Goal: Task Accomplishment & Management: Complete application form

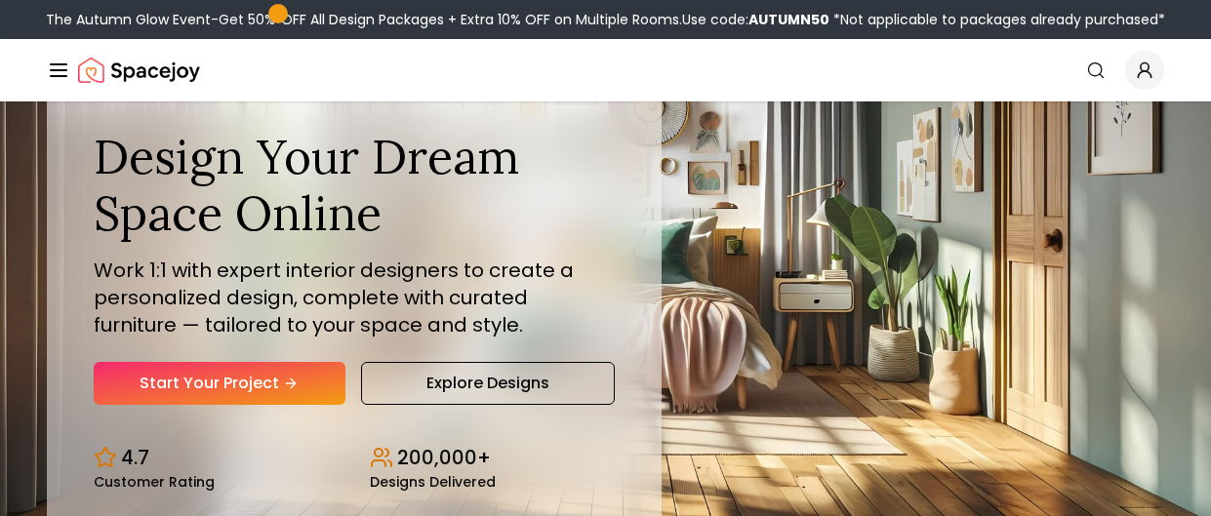
click at [269, 344] on div "Design Your Dream Space Online Work 1:1 with expert interior designers to creat…" at bounding box center [354, 267] width 521 height 276
click at [262, 385] on link "Start Your Project" at bounding box center [220, 383] width 252 height 43
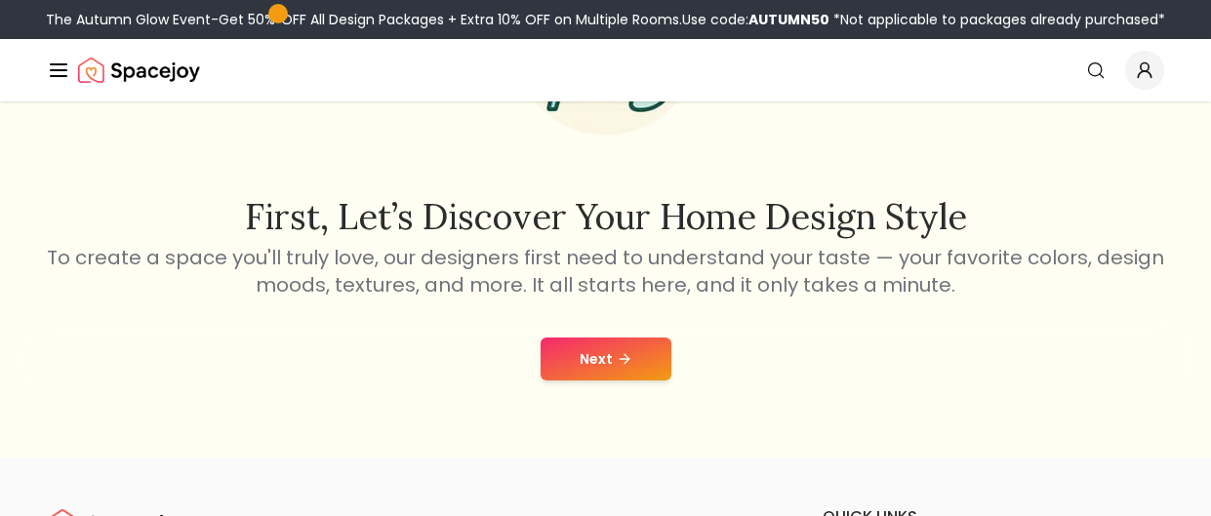
scroll to position [264, 0]
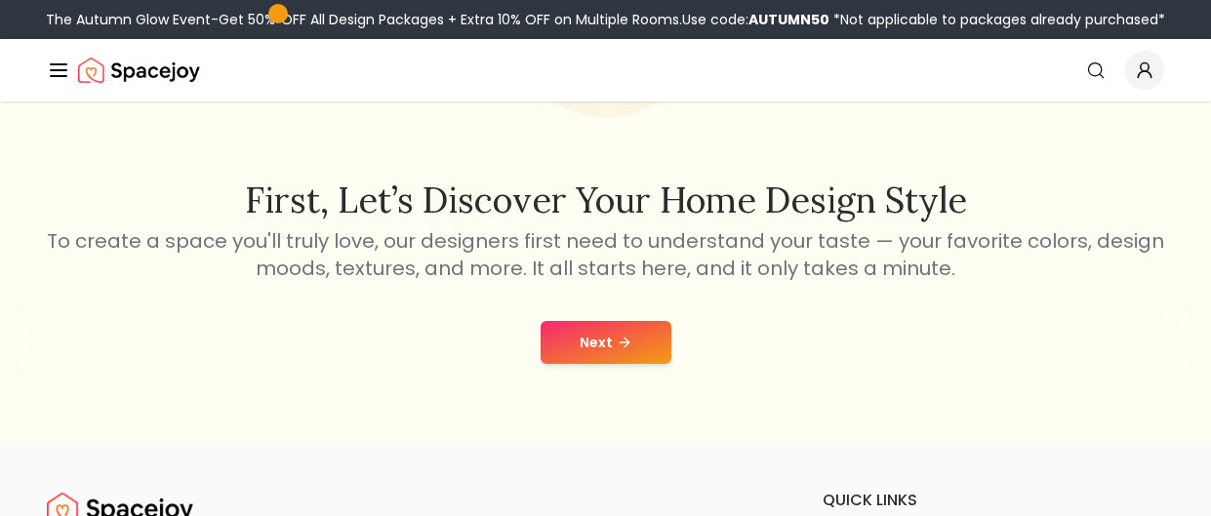
click at [672, 323] on div "Next" at bounding box center [606, 342] width 1180 height 74
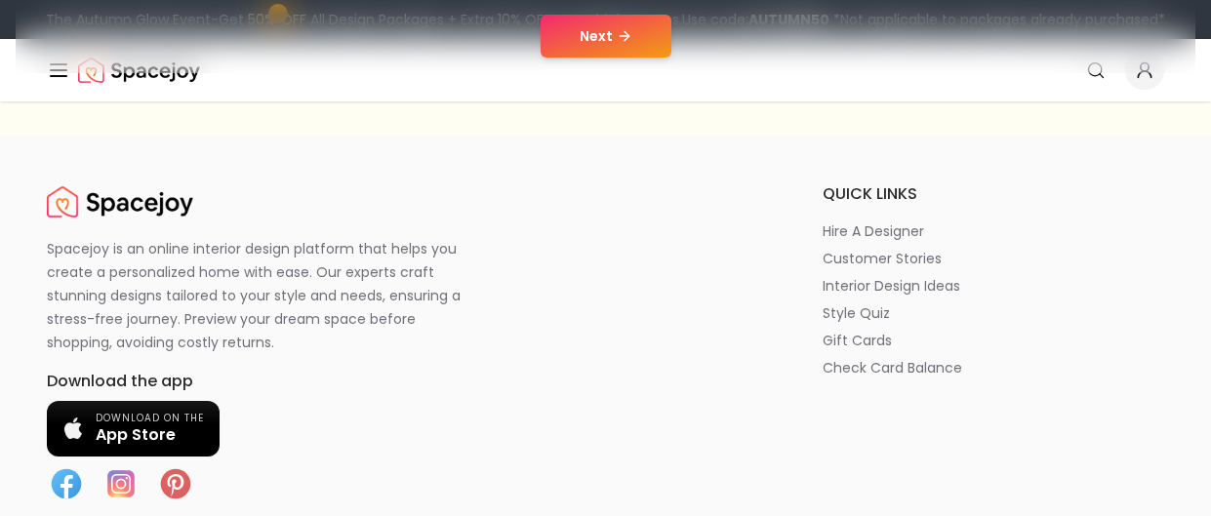
scroll to position [586, 0]
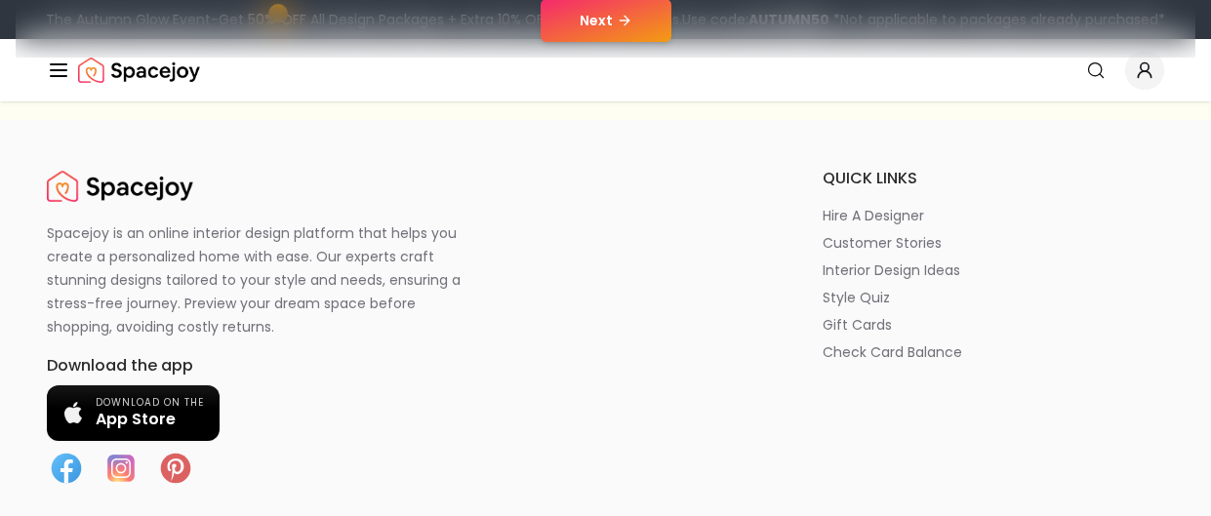
click at [586, 24] on button "Next" at bounding box center [605, 20] width 131 height 43
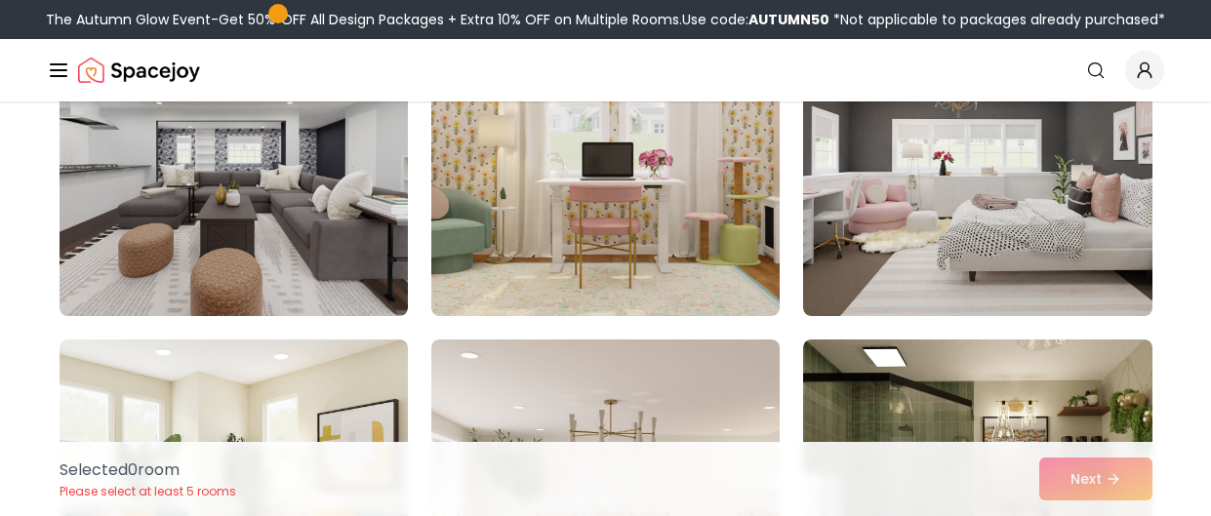
scroll to position [2619, 0]
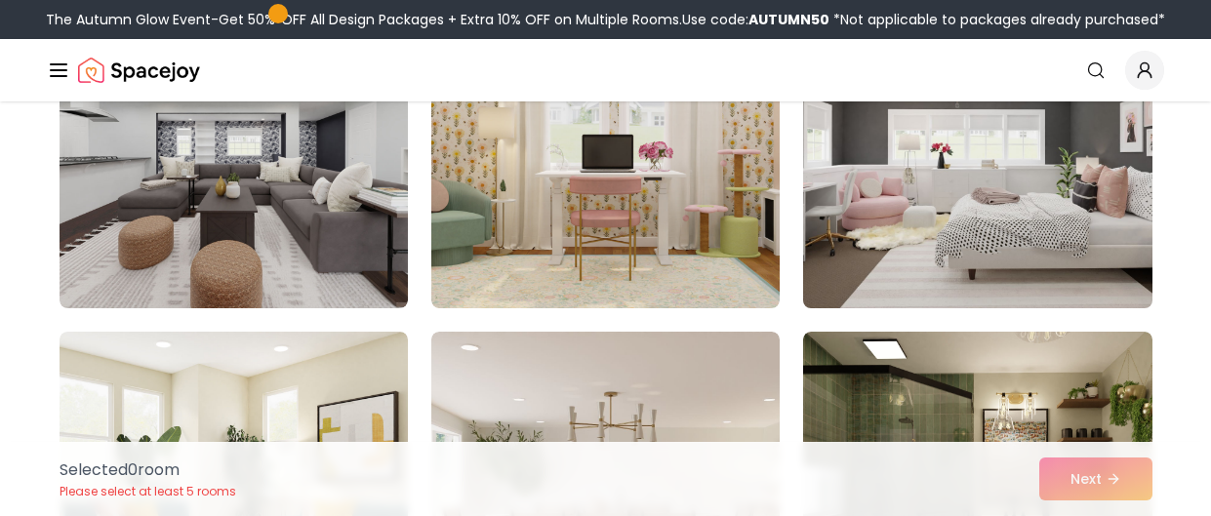
click at [889, 245] on img at bounding box center [977, 152] width 366 height 328
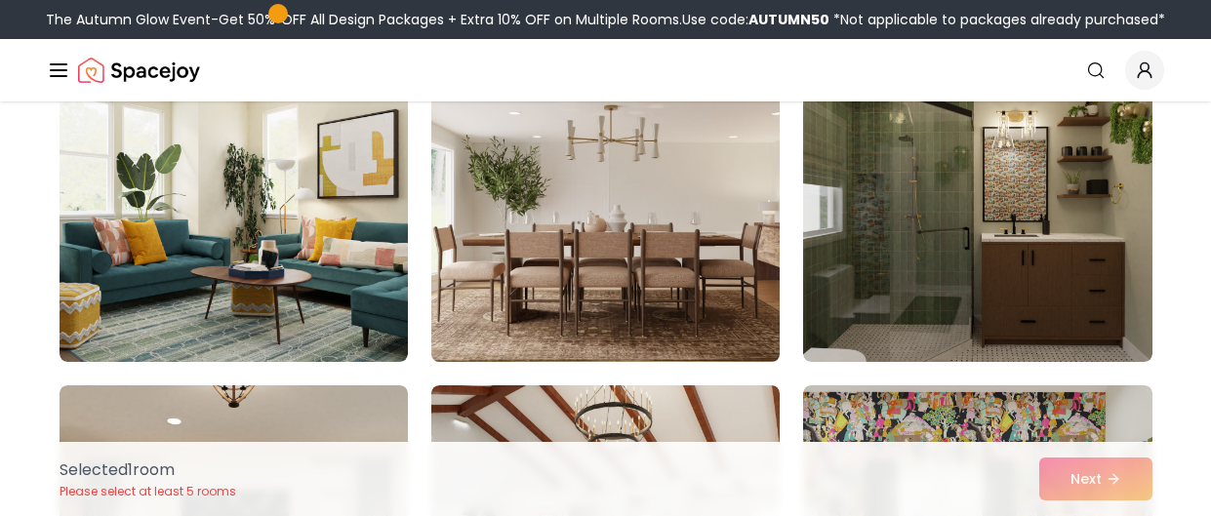
scroll to position [2907, 0]
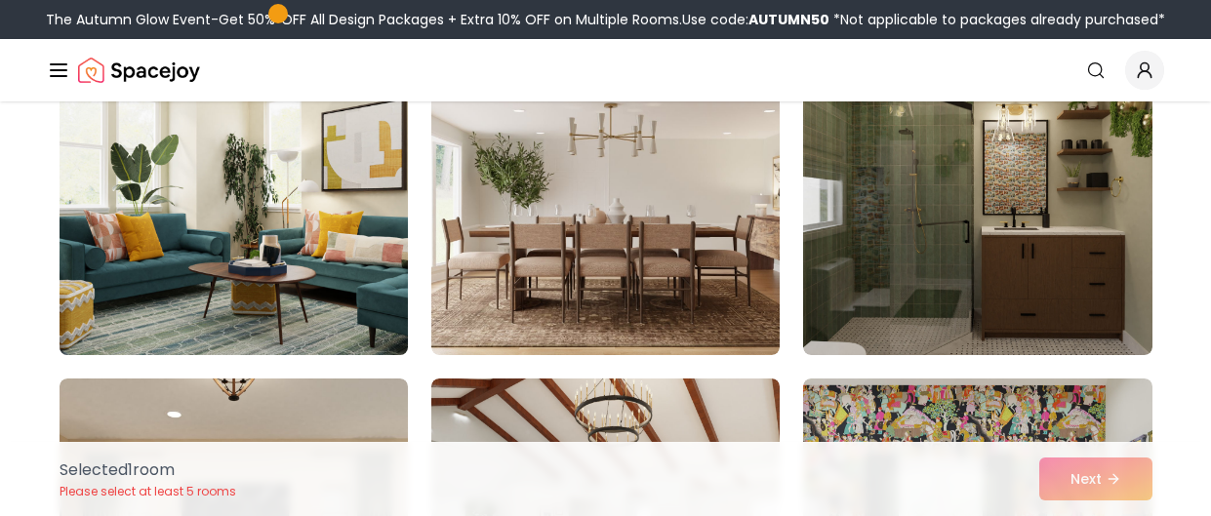
click at [368, 286] on img at bounding box center [234, 199] width 366 height 328
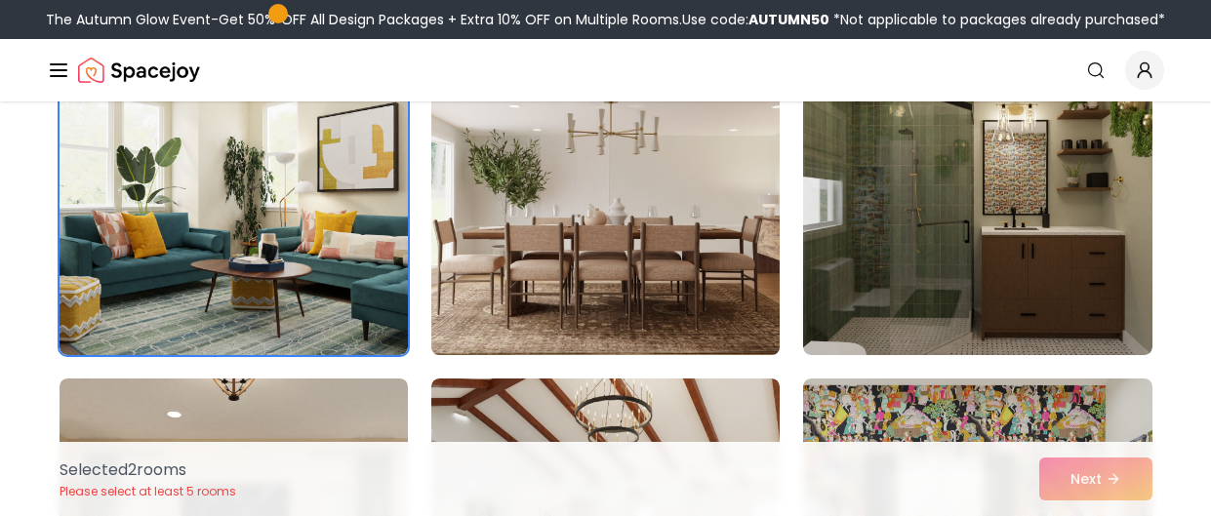
click at [682, 285] on img at bounding box center [605, 199] width 366 height 328
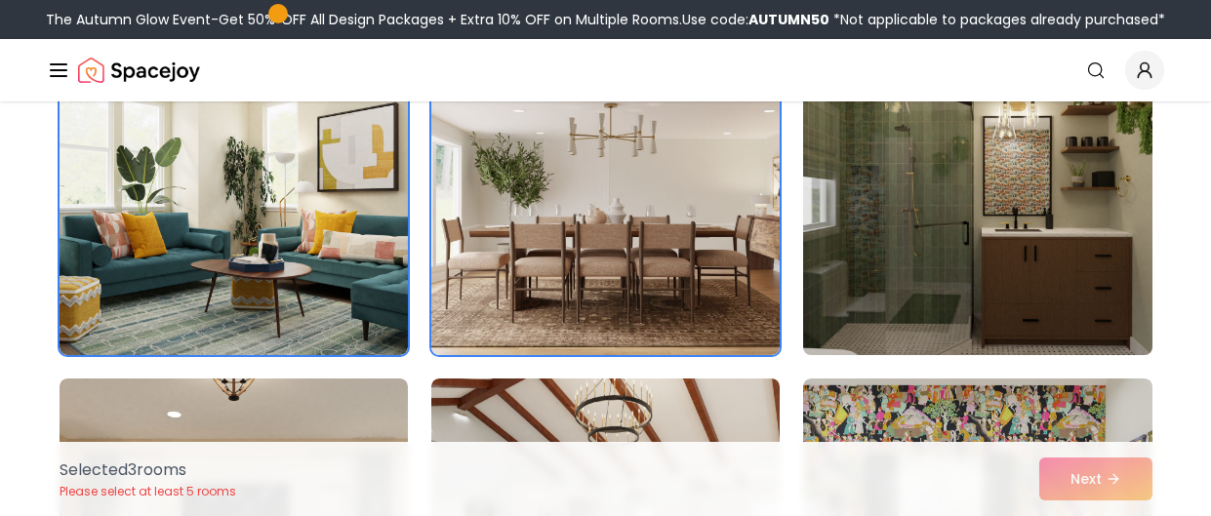
click at [937, 296] on img at bounding box center [977, 199] width 366 height 328
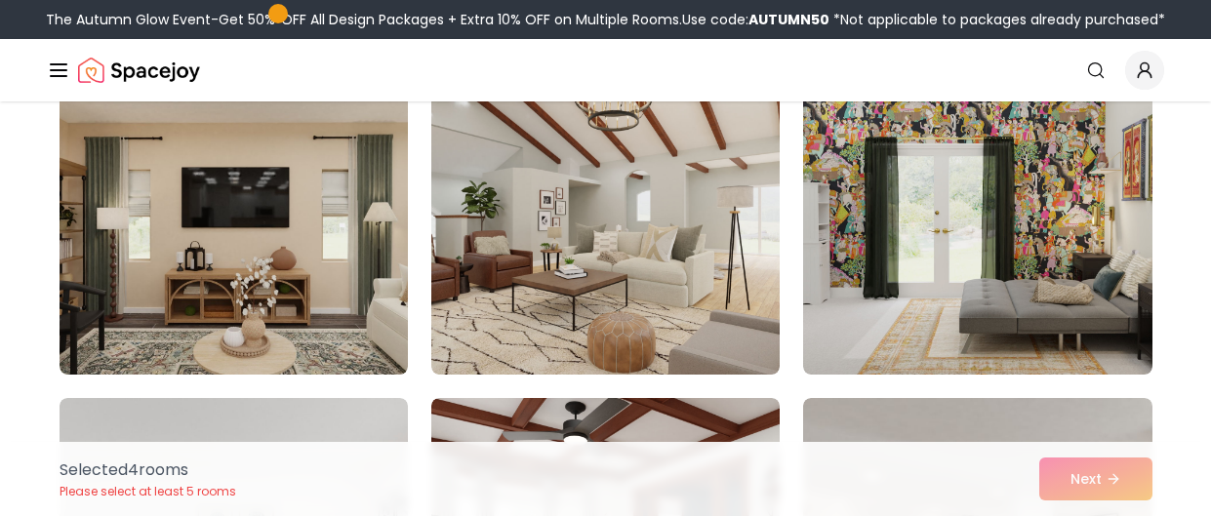
scroll to position [3234, 0]
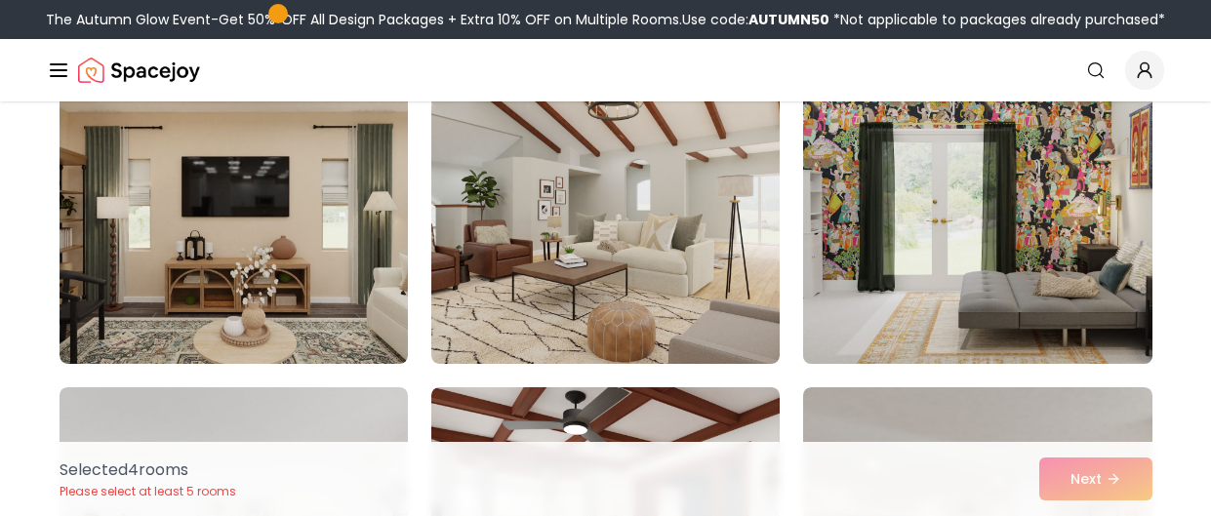
click at [965, 329] on img at bounding box center [977, 208] width 366 height 328
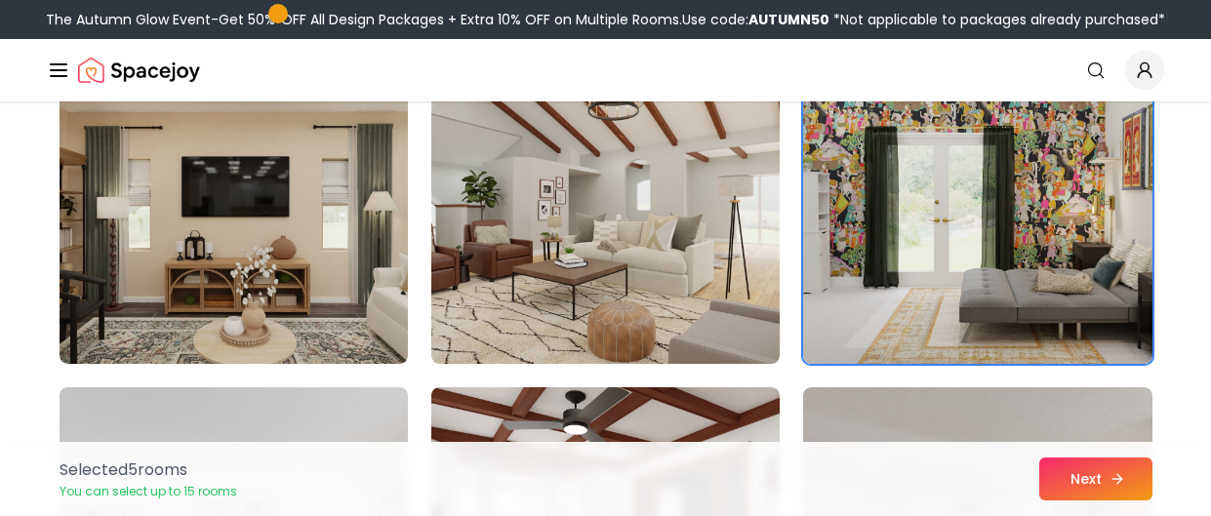
click at [1112, 492] on button "Next" at bounding box center [1095, 479] width 113 height 43
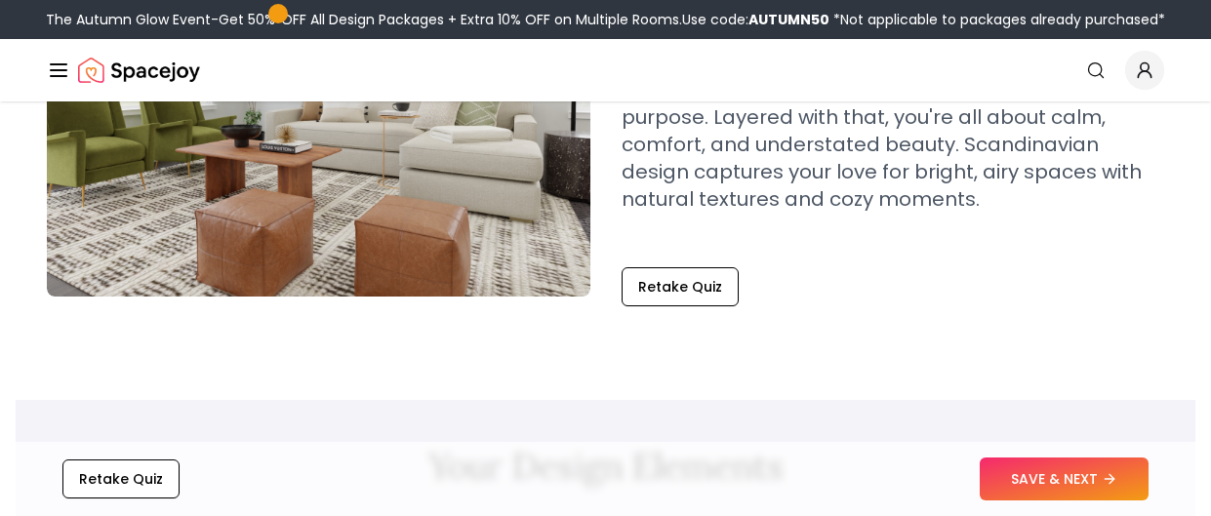
scroll to position [297, 0]
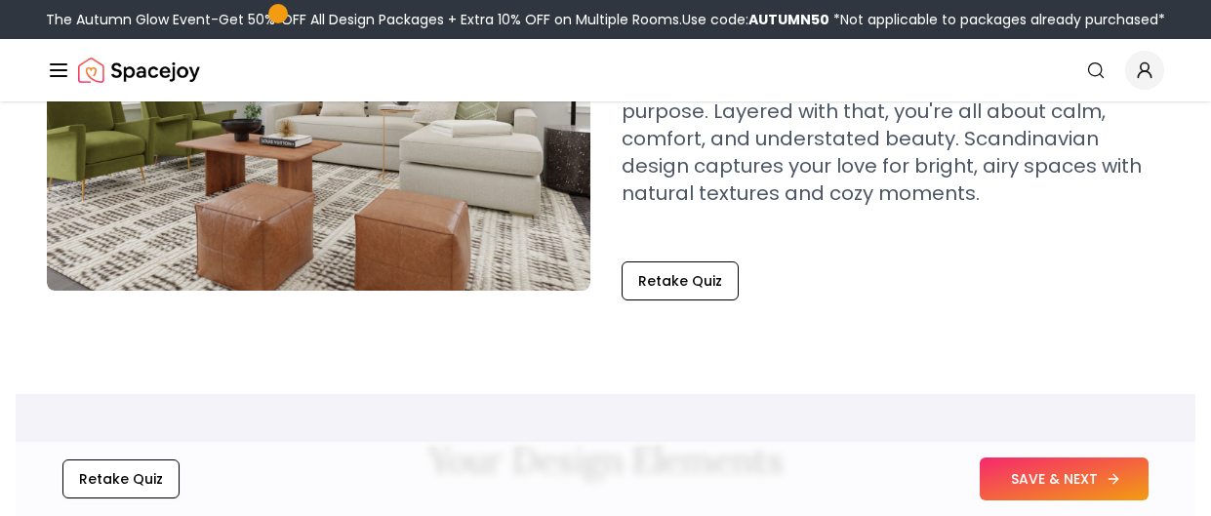
click at [1091, 460] on button "SAVE & NEXT" at bounding box center [1064, 479] width 169 height 43
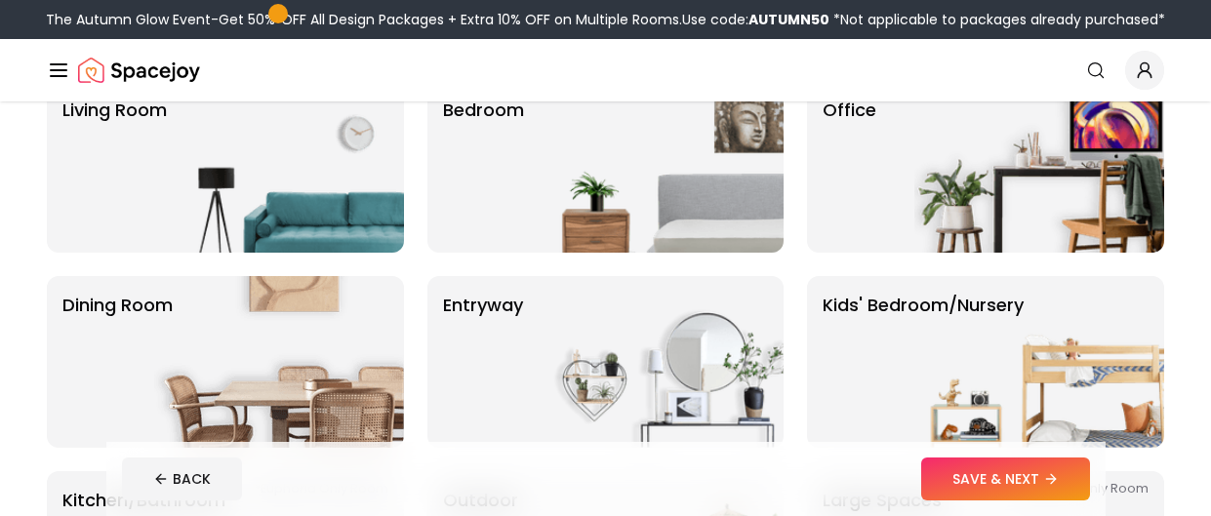
scroll to position [192, 0]
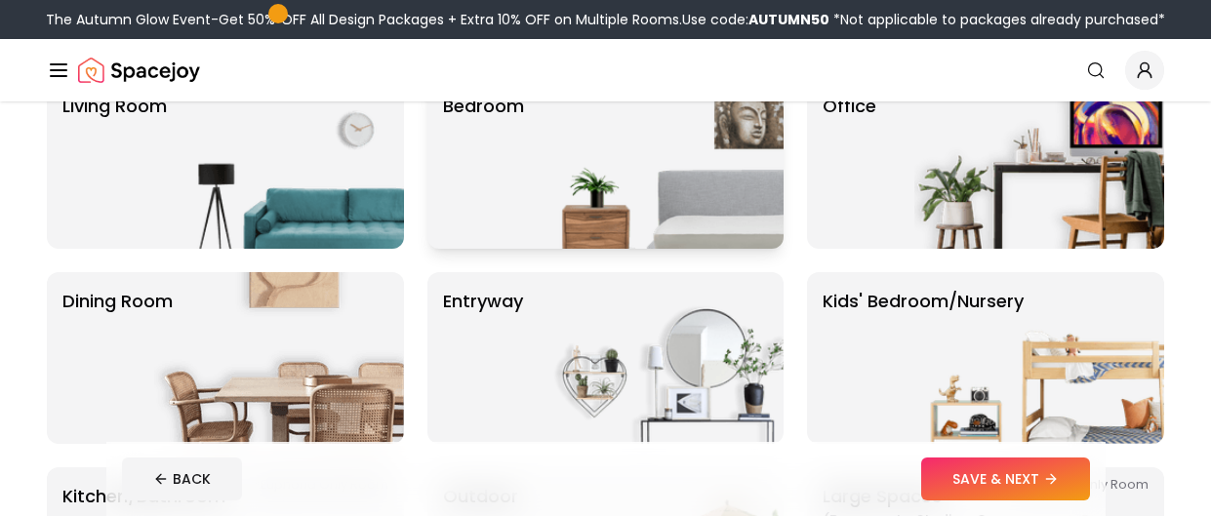
click at [534, 191] on img at bounding box center [659, 163] width 250 height 172
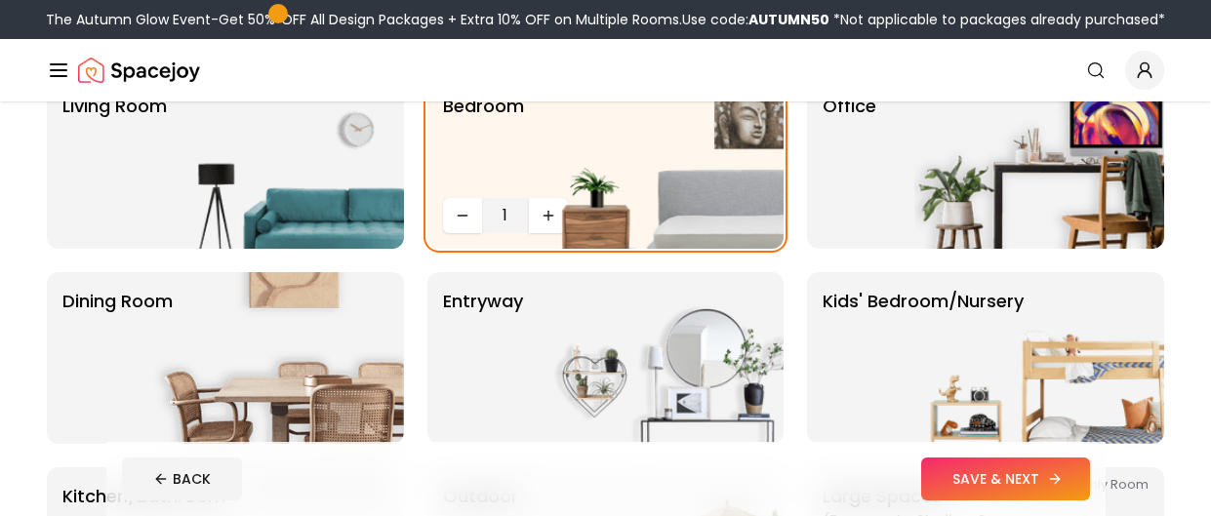
click at [980, 486] on button "SAVE & NEXT" at bounding box center [1005, 479] width 169 height 43
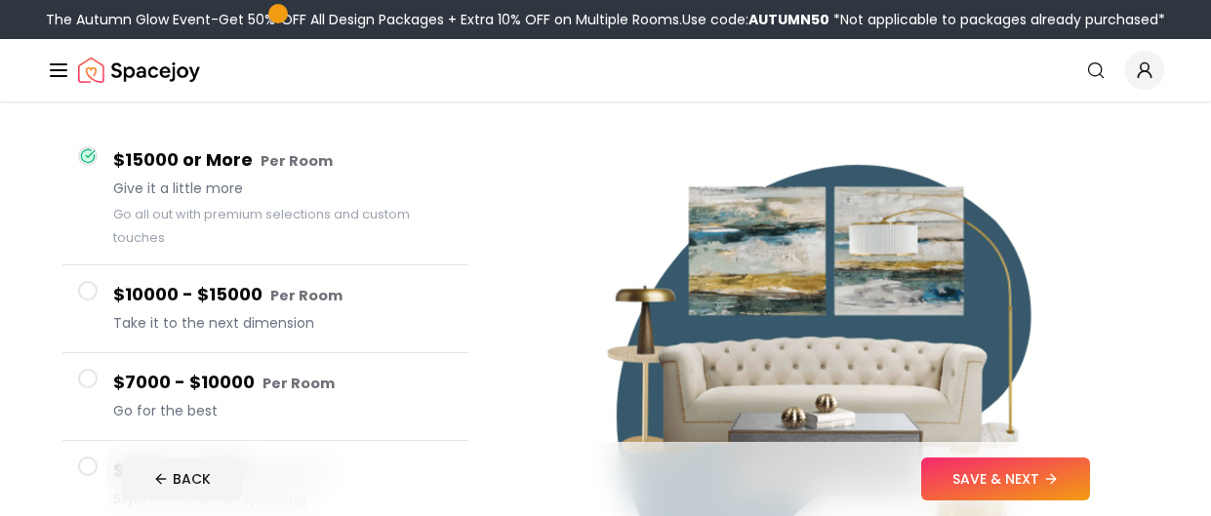
scroll to position [144, 0]
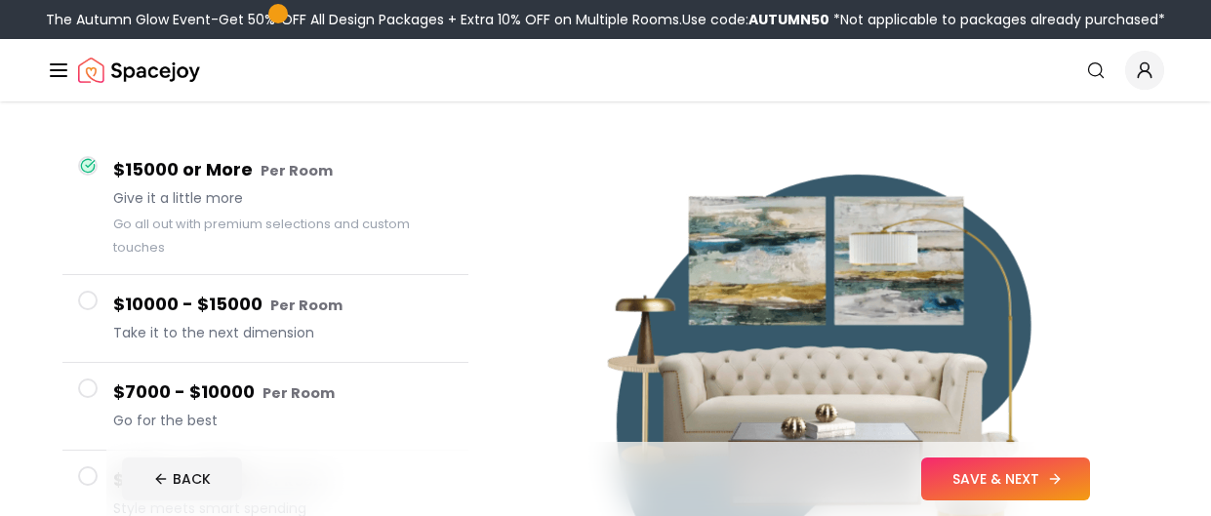
click at [1003, 470] on button "SAVE & NEXT" at bounding box center [1005, 479] width 169 height 43
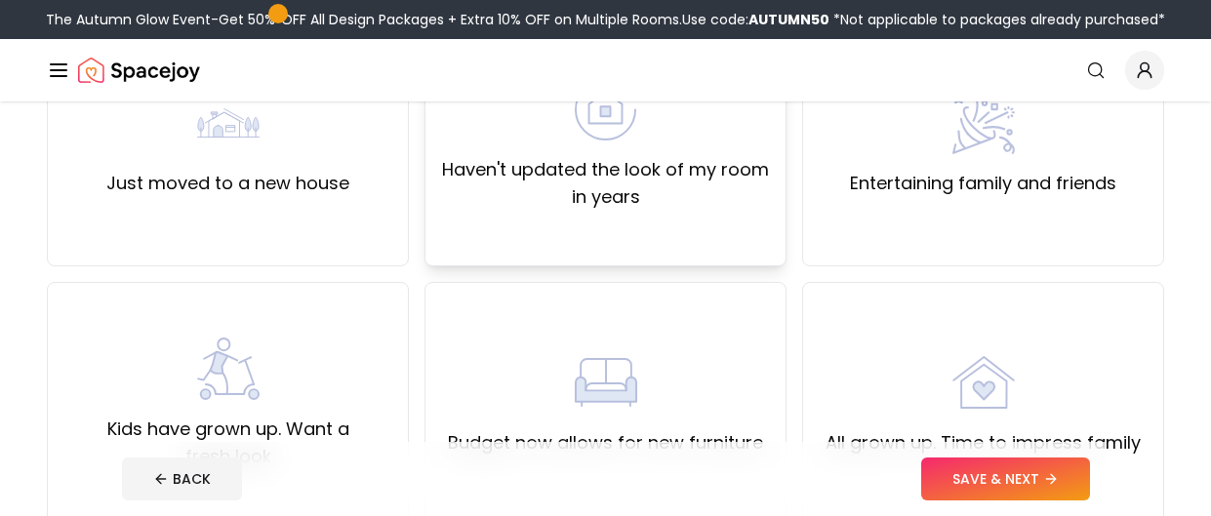
scroll to position [252, 0]
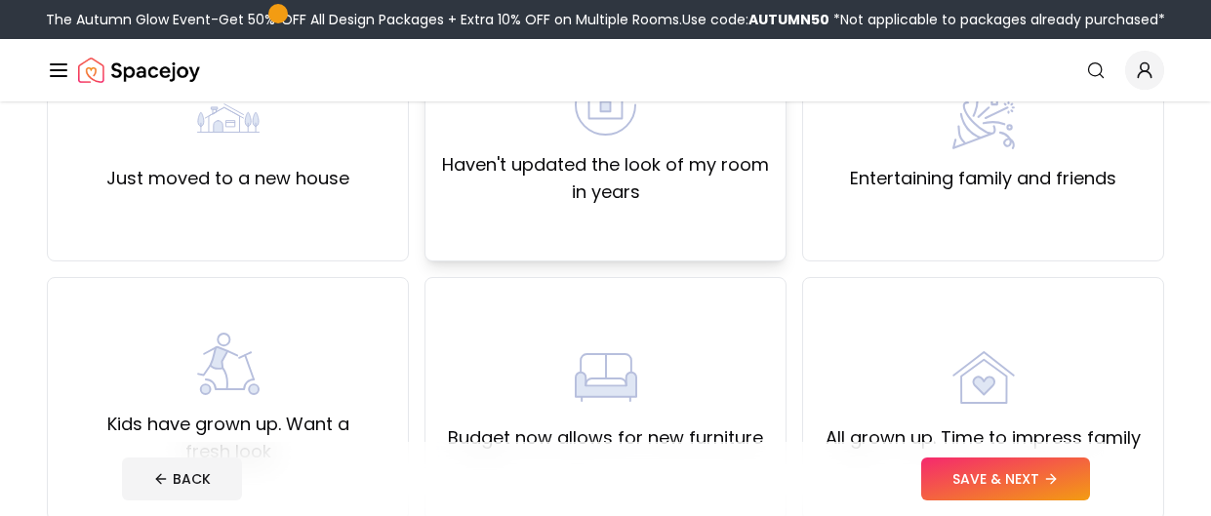
click at [718, 211] on div "Haven't updated the look of my room in years" at bounding box center [605, 140] width 362 height 244
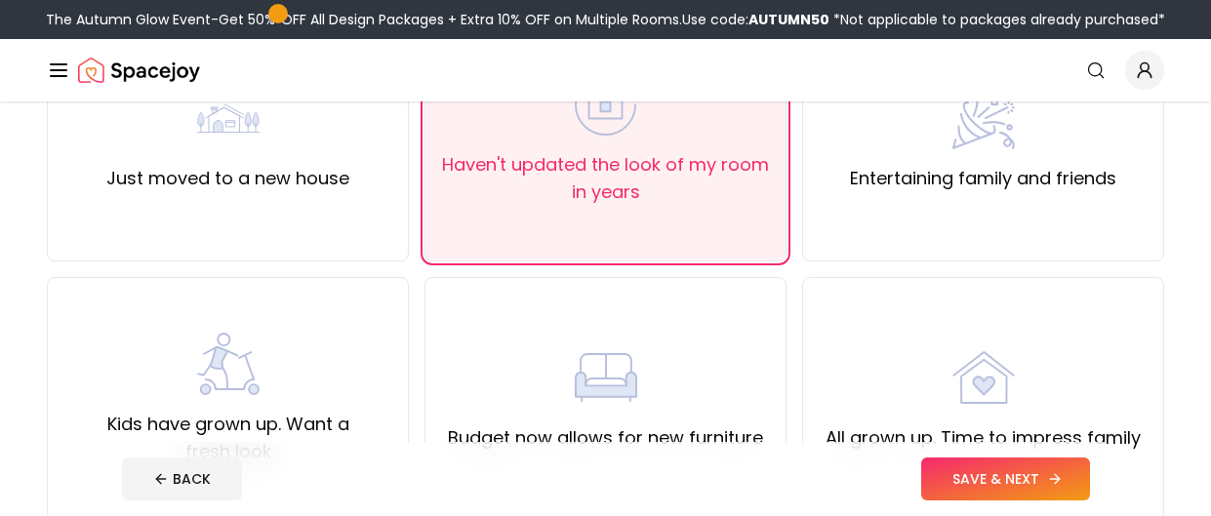
click at [1063, 493] on button "SAVE & NEXT" at bounding box center [1005, 479] width 169 height 43
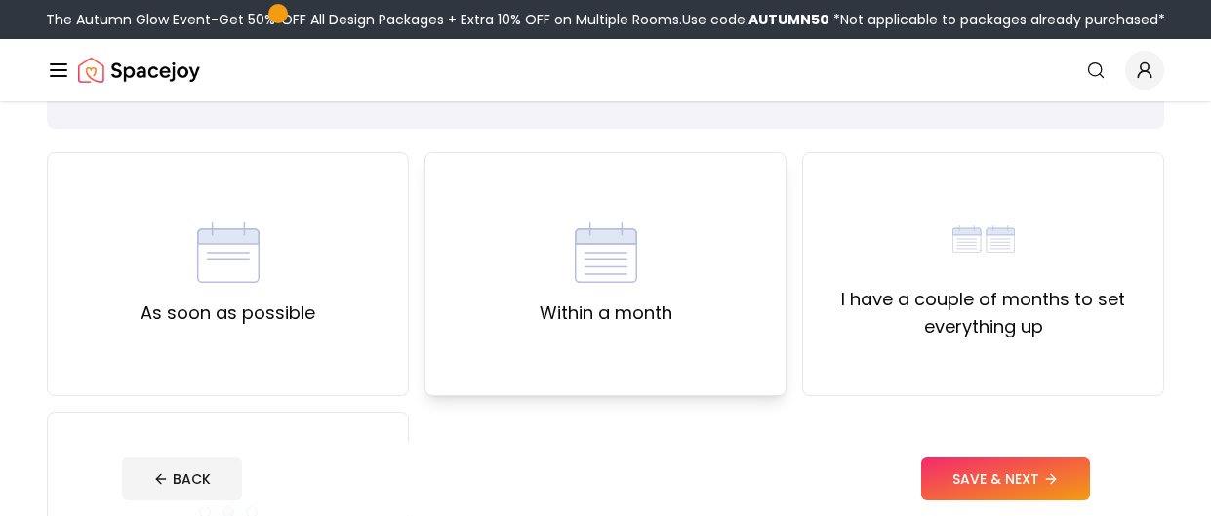
scroll to position [127, 0]
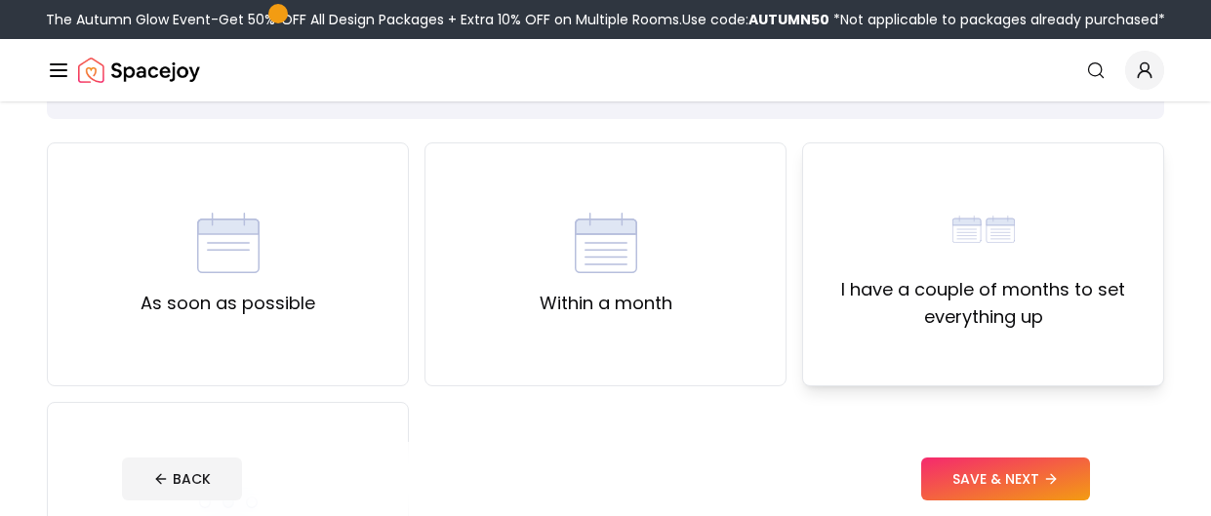
click at [948, 375] on div "I have a couple of months to set everything up" at bounding box center [983, 264] width 362 height 244
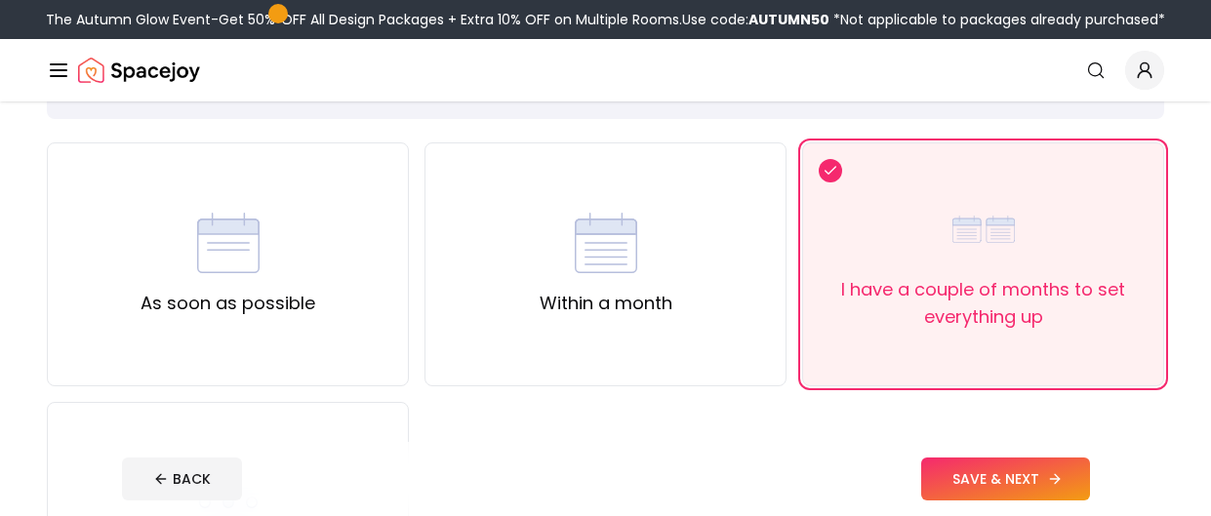
click at [996, 468] on button "SAVE & NEXT" at bounding box center [1005, 479] width 169 height 43
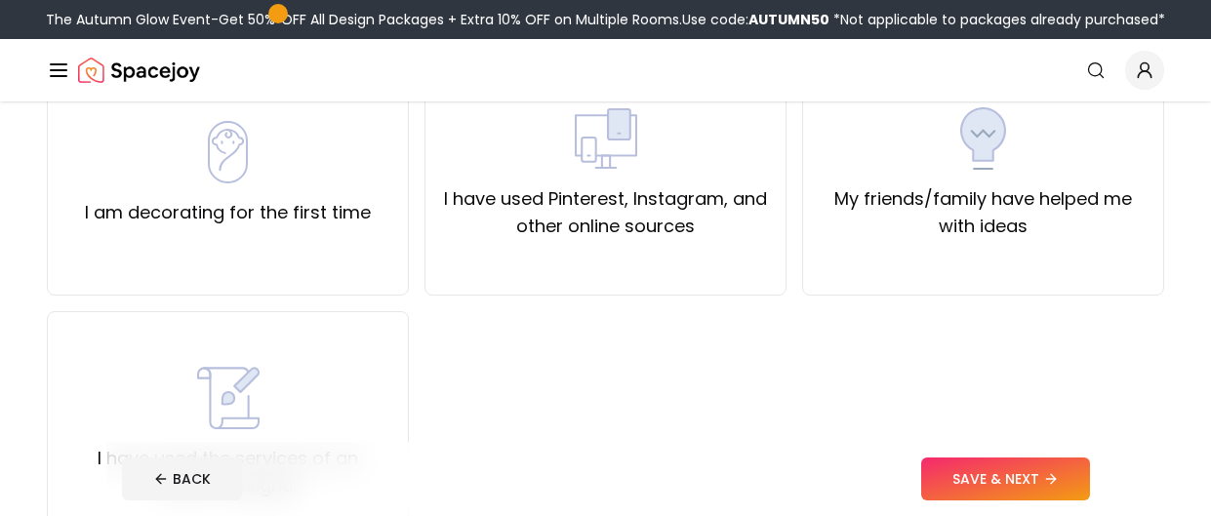
scroll to position [184, 0]
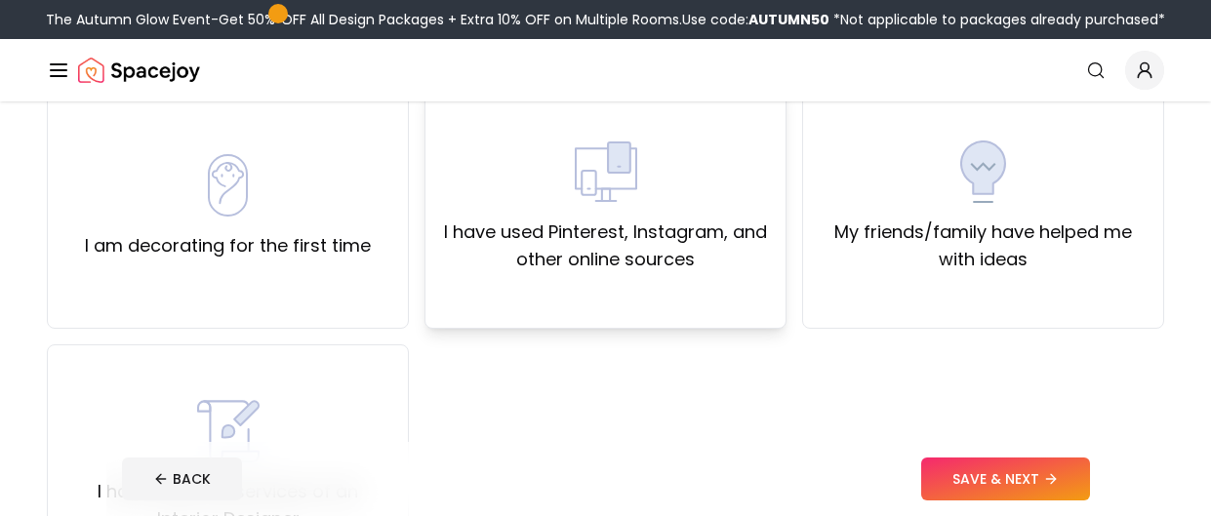
click at [694, 271] on label "I have used Pinterest, Instagram, and other online sources" at bounding box center [605, 246] width 329 height 55
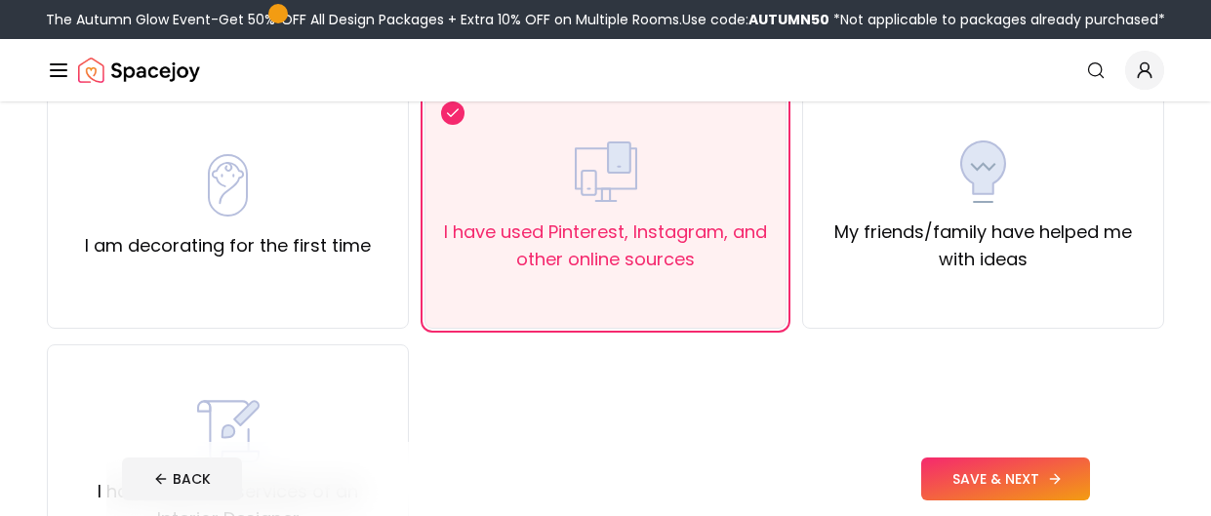
click at [974, 464] on button "SAVE & NEXT" at bounding box center [1005, 479] width 169 height 43
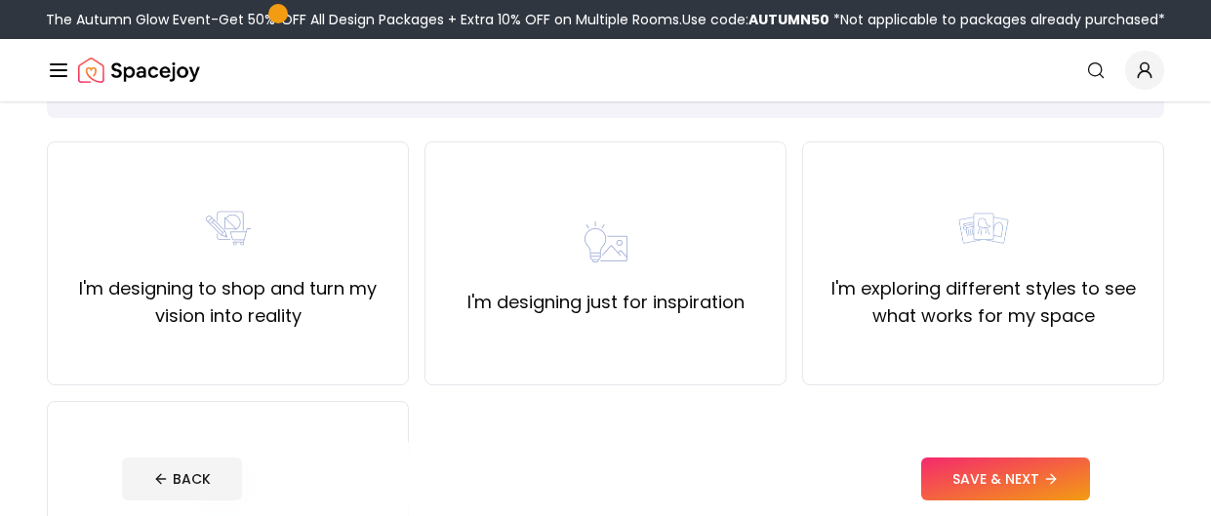
scroll to position [129, 0]
click at [824, 352] on div "I'm exploring different styles to see what works for my space" at bounding box center [983, 262] width 362 height 244
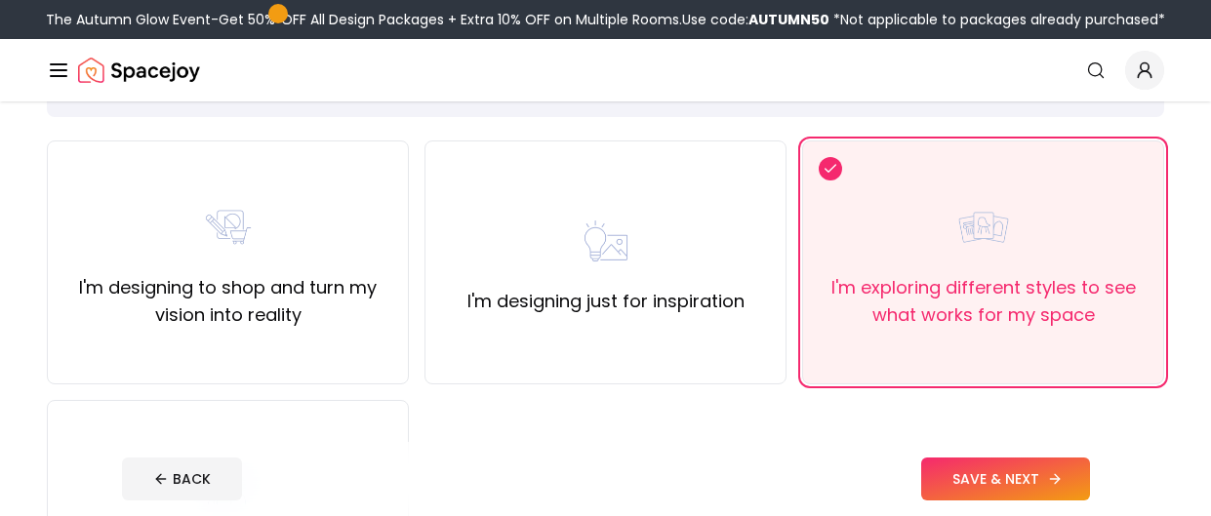
click at [1013, 493] on button "SAVE & NEXT" at bounding box center [1005, 479] width 169 height 43
